Goal: Information Seeking & Learning: Find specific page/section

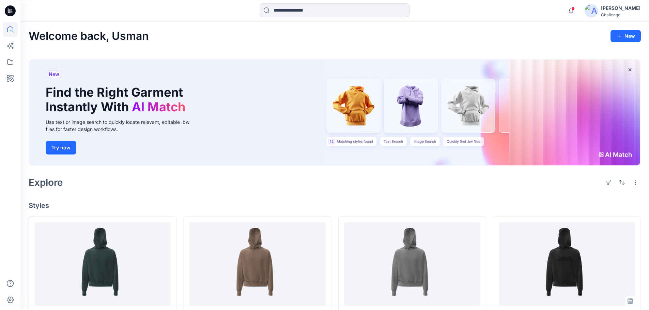
click at [56, 149] on button "Try now" at bounding box center [61, 148] width 31 height 14
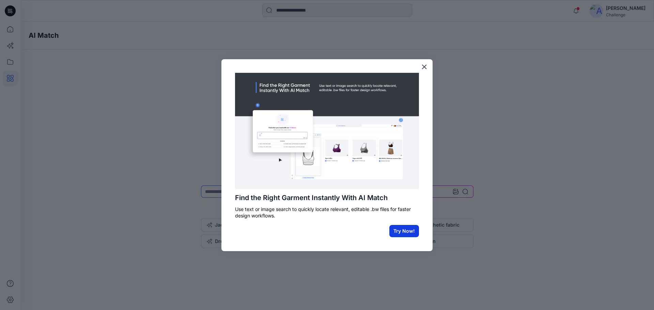
click at [398, 232] on button "Try Now!" at bounding box center [404, 231] width 30 height 12
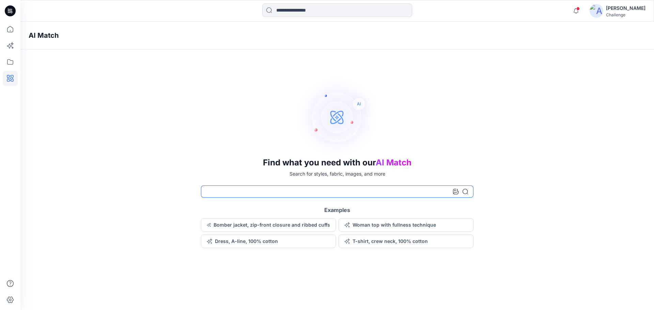
click at [329, 195] on input at bounding box center [337, 192] width 272 height 12
click at [245, 240] on button "Dress, A-line, 100% cotton" at bounding box center [268, 242] width 135 height 14
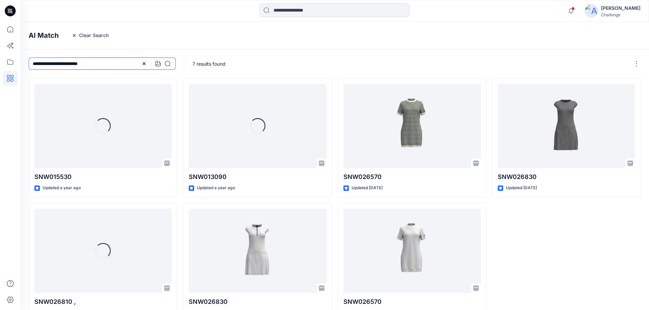
drag, startPoint x: 88, startPoint y: 32, endPoint x: 95, endPoint y: 40, distance: 11.1
click at [88, 32] on button "Clear Search" at bounding box center [90, 35] width 46 height 11
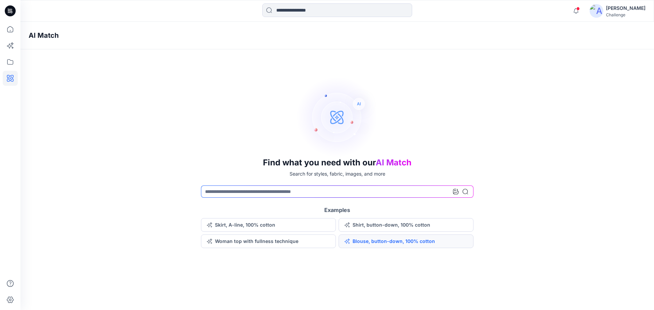
click at [396, 244] on button "Blouse, button-down, 100% cotton" at bounding box center [406, 242] width 135 height 14
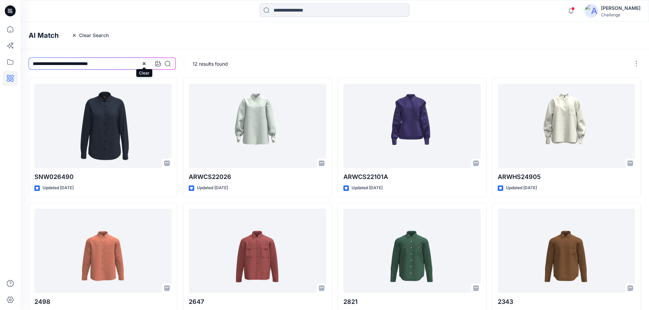
click at [143, 62] on icon at bounding box center [143, 63] width 5 height 5
click at [72, 34] on icon "button" at bounding box center [74, 35] width 5 height 5
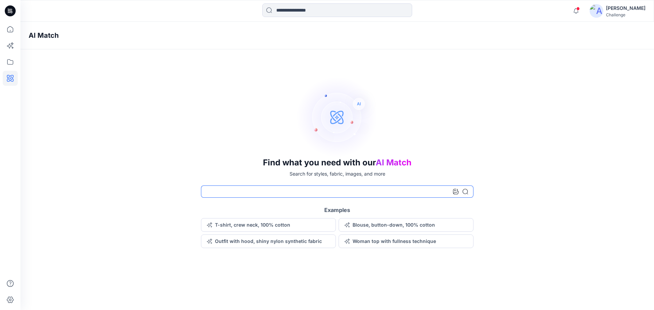
click at [241, 192] on input at bounding box center [337, 192] width 272 height 12
type input "**********"
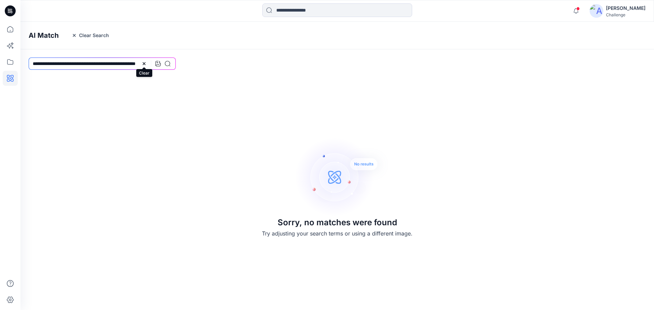
click at [145, 63] on icon at bounding box center [143, 63] width 5 height 5
click at [77, 36] on button "Clear Search" at bounding box center [90, 35] width 46 height 11
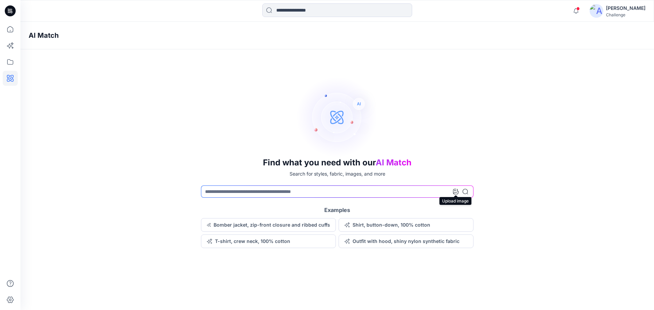
click at [456, 191] on icon at bounding box center [455, 191] width 5 height 5
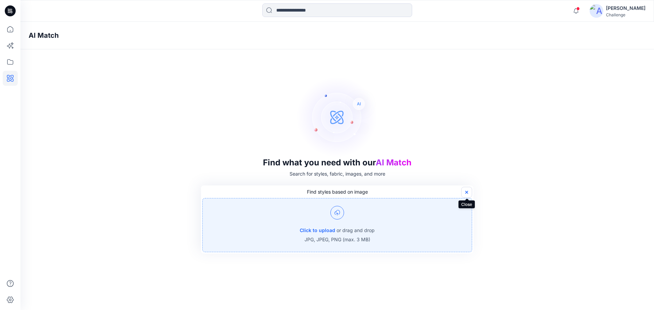
click at [465, 194] on icon "button" at bounding box center [466, 192] width 5 height 5
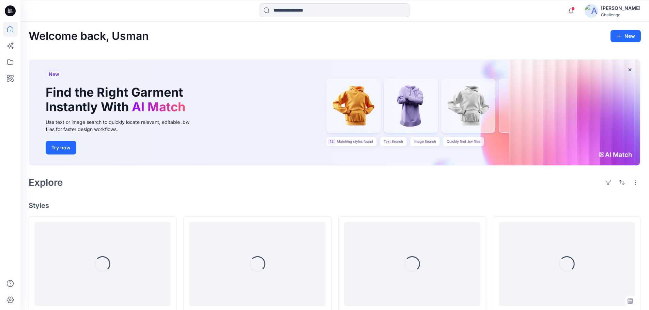
drag, startPoint x: 629, startPoint y: 69, endPoint x: 646, endPoint y: 78, distance: 19.2
click at [629, 69] on icon "button" at bounding box center [629, 69] width 5 height 5
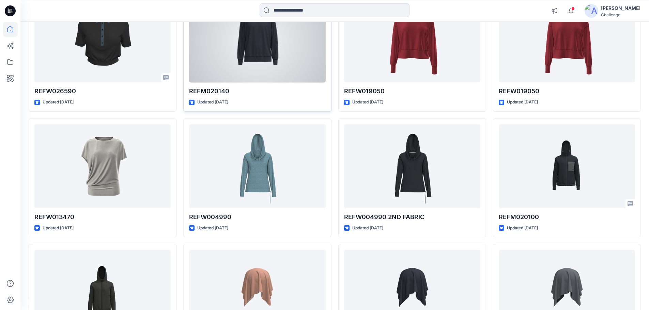
scroll to position [2347, 0]
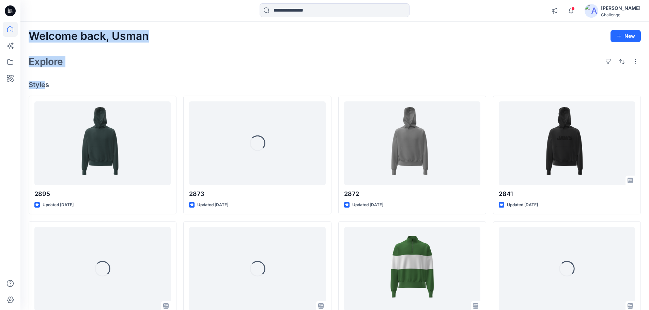
drag, startPoint x: 30, startPoint y: 37, endPoint x: 47, endPoint y: 88, distance: 54.1
click at [45, 88] on div "Welcome back, Usman New Explore Styles 2895 Updated 20 days ago Loading... 2821…" at bounding box center [334, 260] width 628 height 477
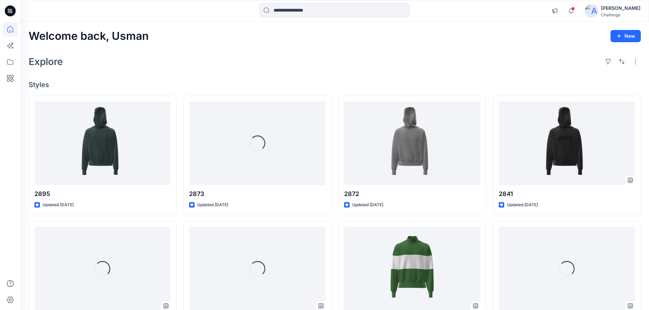
click at [49, 89] on h4 "Styles" at bounding box center [335, 85] width 612 height 8
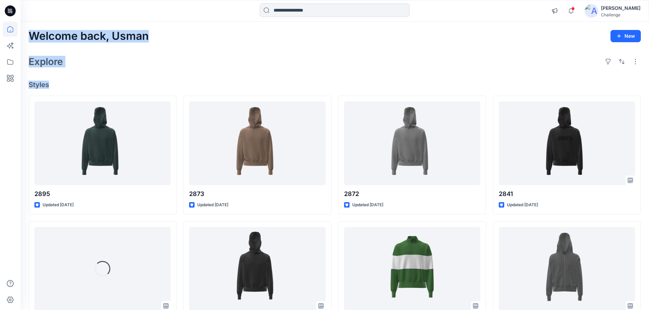
drag, startPoint x: 50, startPoint y: 85, endPoint x: 25, endPoint y: 29, distance: 61.5
click at [25, 29] on div "Welcome back, Usman New Explore Styles 2895 Updated 20 days ago Loading... 2821…" at bounding box center [334, 260] width 628 height 477
click at [51, 64] on h2 "Explore" at bounding box center [46, 61] width 34 height 11
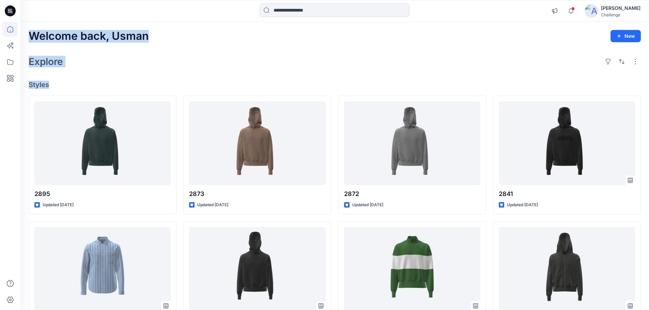
drag, startPoint x: 31, startPoint y: 36, endPoint x: 52, endPoint y: 91, distance: 58.8
click at [52, 91] on div "Welcome back, Usman New Explore Styles 2895 Updated 20 days ago 2821-3099 Updat…" at bounding box center [334, 260] width 628 height 477
click at [55, 64] on h2 "Explore" at bounding box center [46, 61] width 34 height 11
drag, startPoint x: 49, startPoint y: 88, endPoint x: 26, endPoint y: 41, distance: 52.1
click at [26, 41] on div "Welcome back, Usman New Explore Styles 2895 Updated 20 days ago 2821-3099 Updat…" at bounding box center [334, 260] width 628 height 477
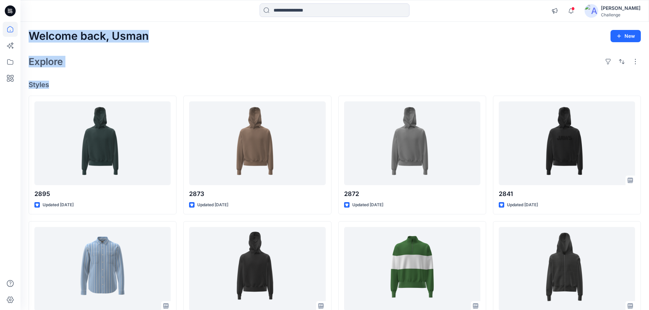
click at [61, 63] on h2 "Explore" at bounding box center [46, 61] width 34 height 11
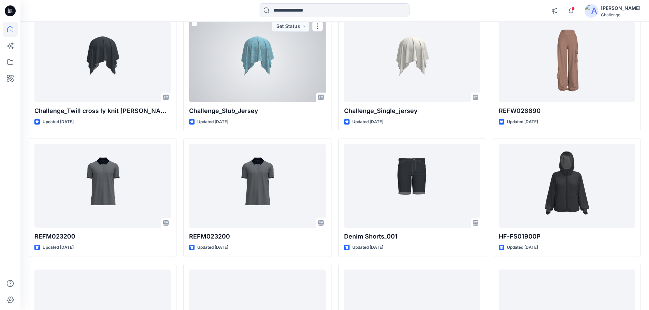
scroll to position [1970, 0]
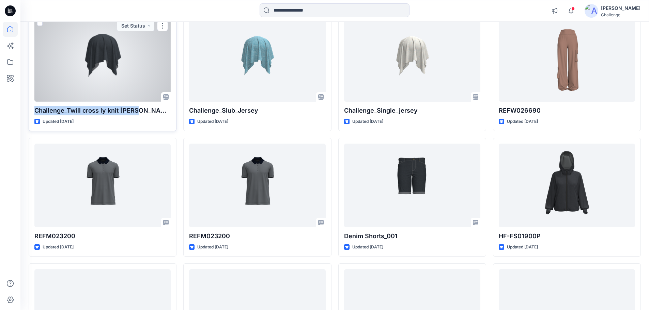
drag, startPoint x: 33, startPoint y: 111, endPoint x: 132, endPoint y: 112, distance: 98.8
click at [132, 112] on div "Challenge_Twill cross ly knit terry Updated 4 months ago Set Status" at bounding box center [103, 71] width 148 height 119
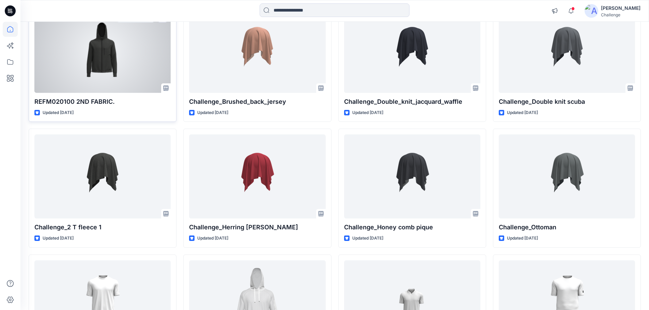
scroll to position [2522, 0]
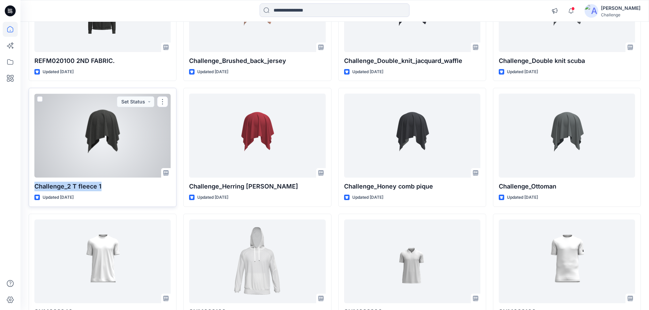
drag, startPoint x: 34, startPoint y: 185, endPoint x: 104, endPoint y: 188, distance: 69.2
click at [104, 188] on p "Challenge_2 T fleece 1" at bounding box center [102, 187] width 136 height 10
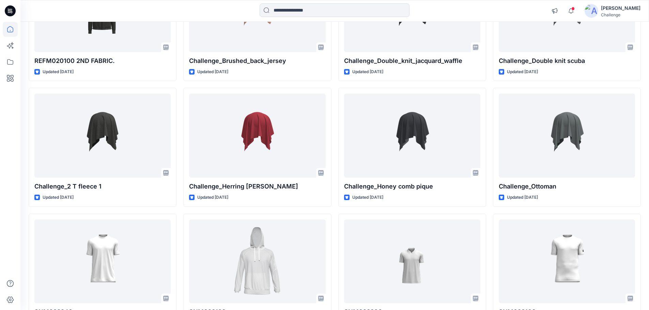
click at [7, 206] on div at bounding box center [10, 166] width 15 height 288
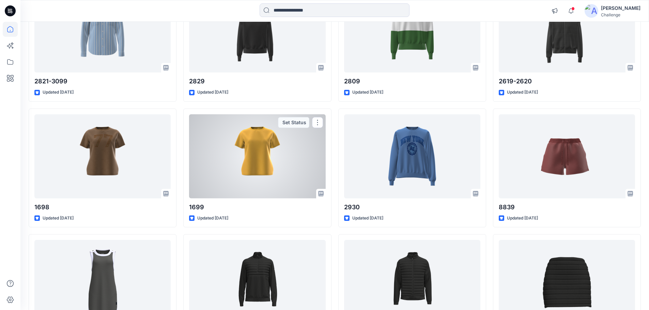
scroll to position [477, 0]
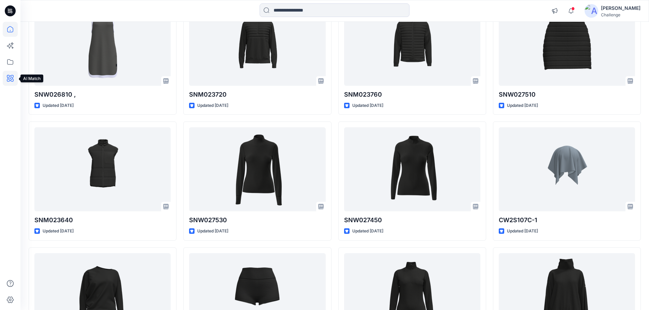
click at [14, 80] on icon at bounding box center [10, 78] width 15 height 15
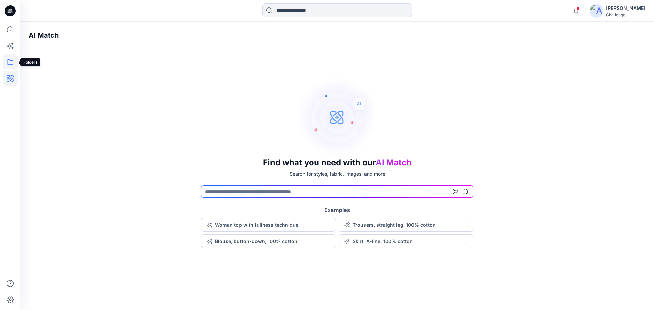
click at [11, 60] on icon at bounding box center [10, 61] width 15 height 15
click at [33, 53] on icon "button" at bounding box center [32, 53] width 1 height 2
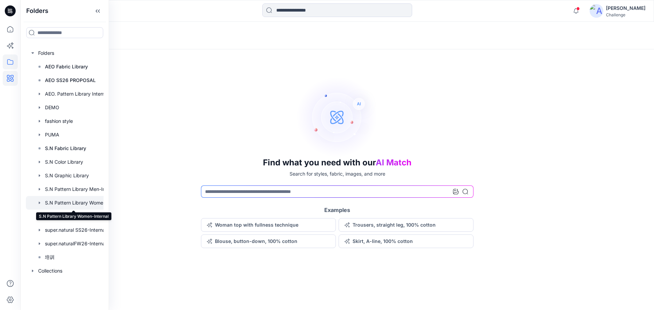
click at [73, 200] on div at bounding box center [73, 203] width 95 height 14
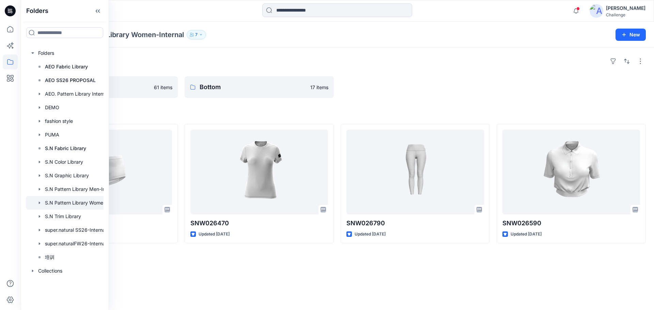
click at [444, 91] on div at bounding box center [415, 87] width 149 height 22
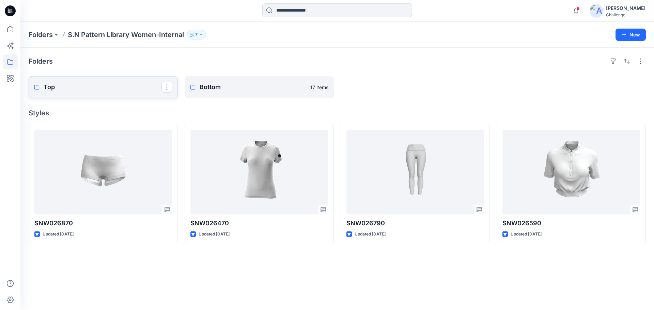
click at [59, 90] on p "Top" at bounding box center [103, 87] width 118 height 10
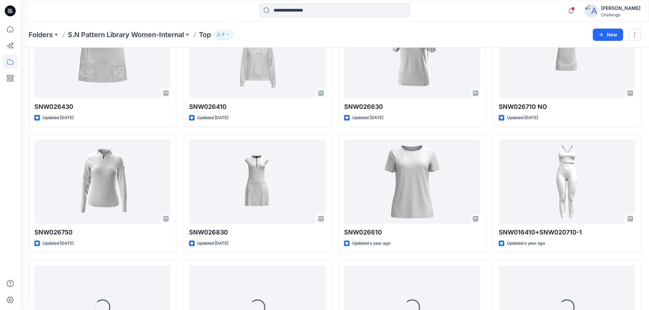
scroll to position [237, 0]
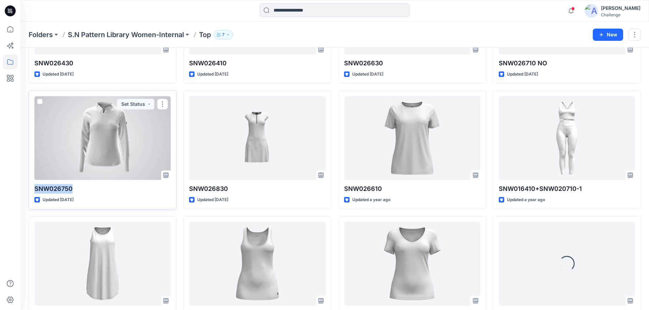
drag, startPoint x: 72, startPoint y: 189, endPoint x: 33, endPoint y: 191, distance: 38.6
click at [33, 191] on div "SNW026750 Updated 4 months ago Set Status" at bounding box center [103, 149] width 148 height 119
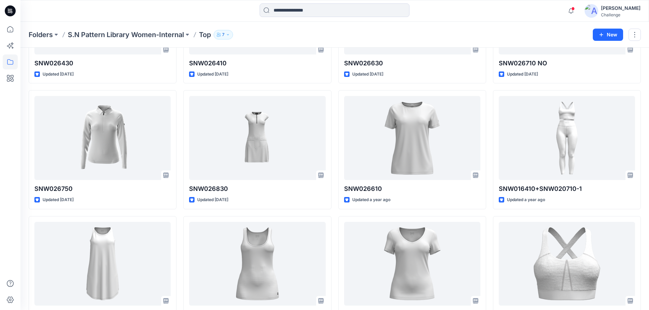
click at [13, 173] on div at bounding box center [10, 166] width 15 height 288
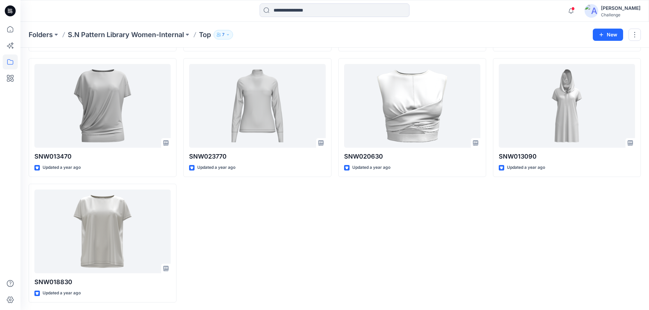
scroll to position [1779, 0]
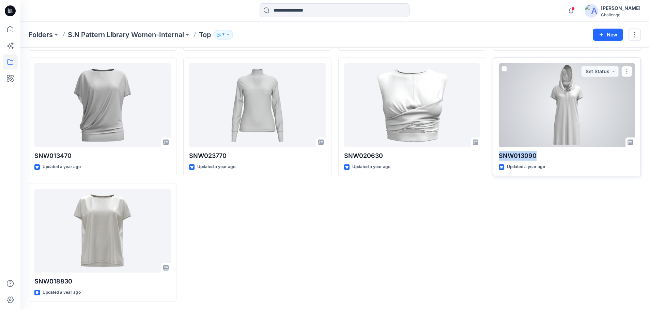
drag, startPoint x: 537, startPoint y: 153, endPoint x: 498, endPoint y: 158, distance: 39.8
click at [498, 158] on div "SNW013090 Updated a year ago Set Status" at bounding box center [567, 117] width 148 height 119
copy p "SNW013090"
drag, startPoint x: 573, startPoint y: 111, endPoint x: 567, endPoint y: 87, distance: 24.1
click at [573, 111] on div at bounding box center [567, 105] width 136 height 84
